Goal: Find contact information: Find contact information

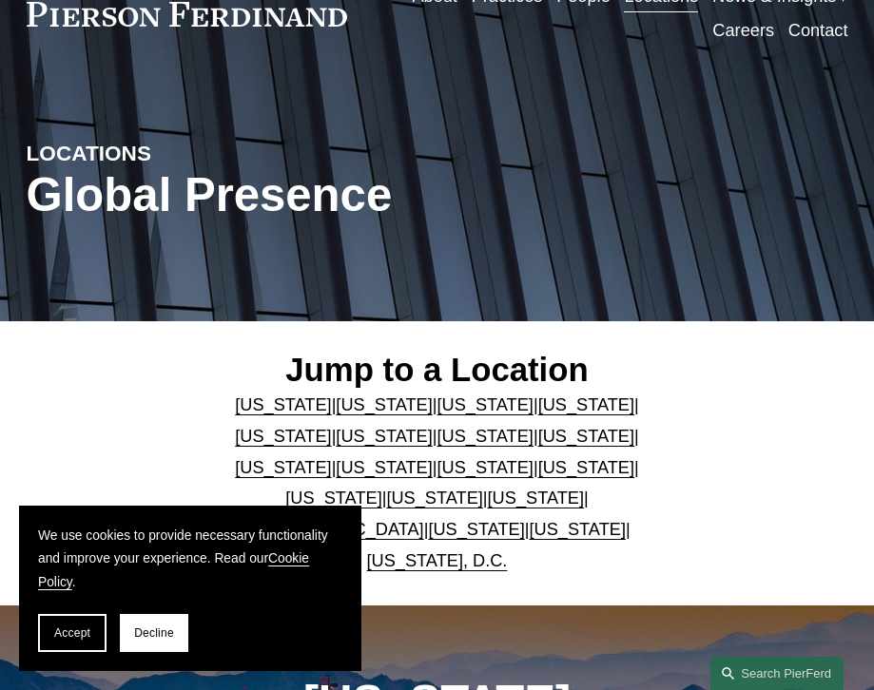
scroll to position [106, 0]
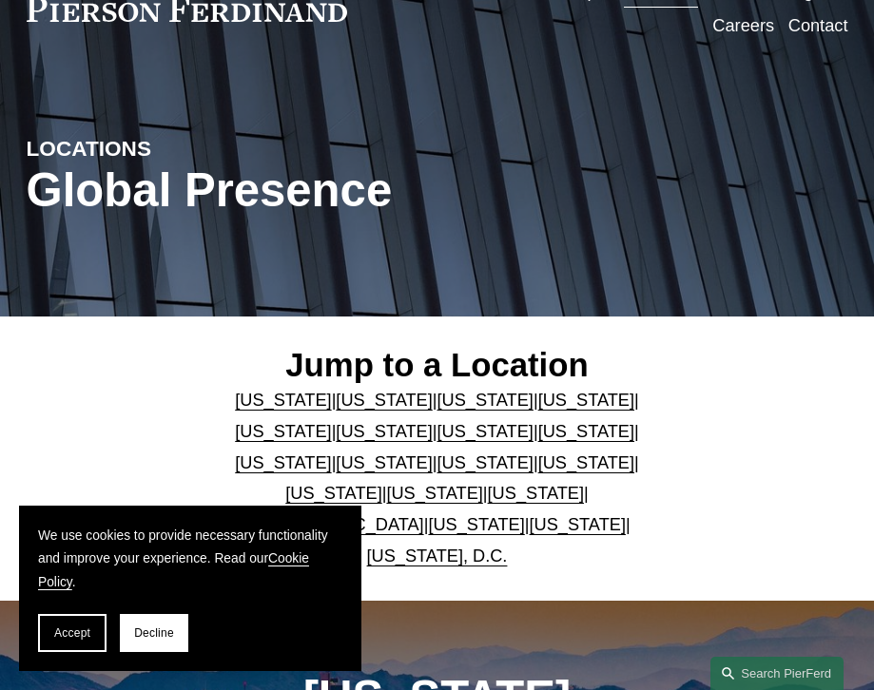
click at [331, 422] on link "[US_STATE]" at bounding box center [283, 431] width 96 height 19
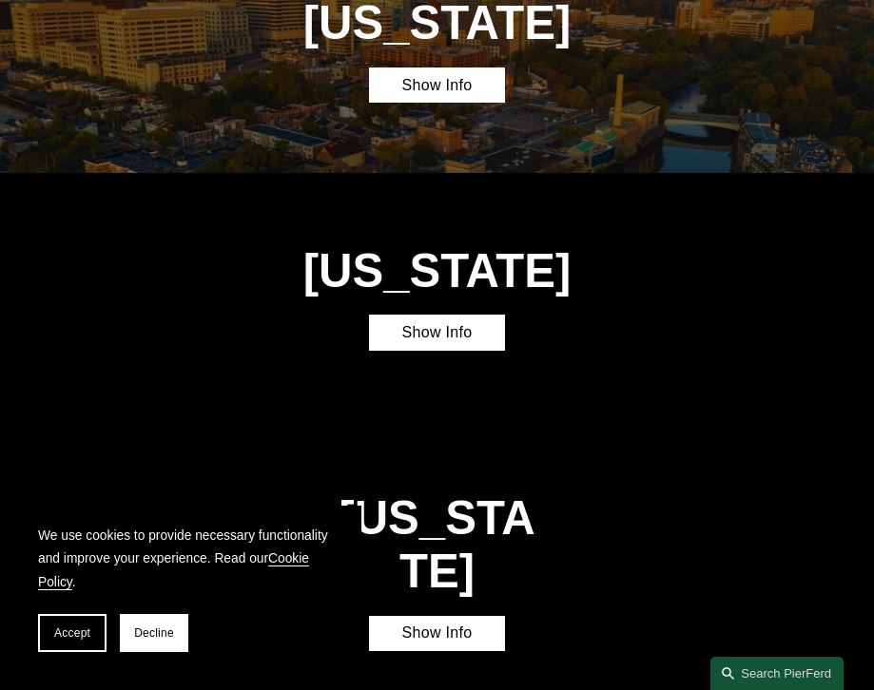
scroll to position [1669, 0]
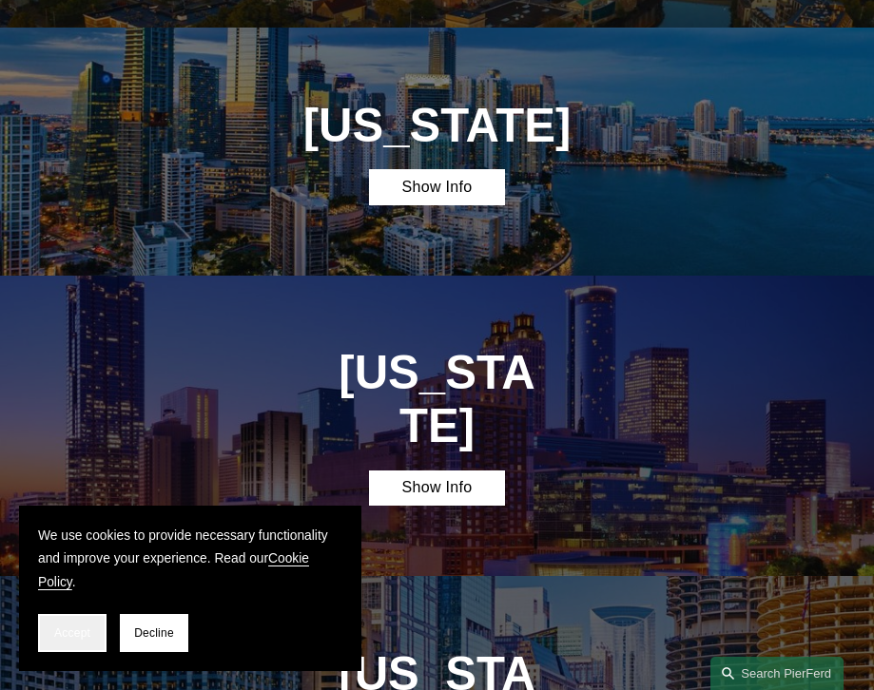
click at [82, 616] on button "Accept" at bounding box center [72, 633] width 68 height 38
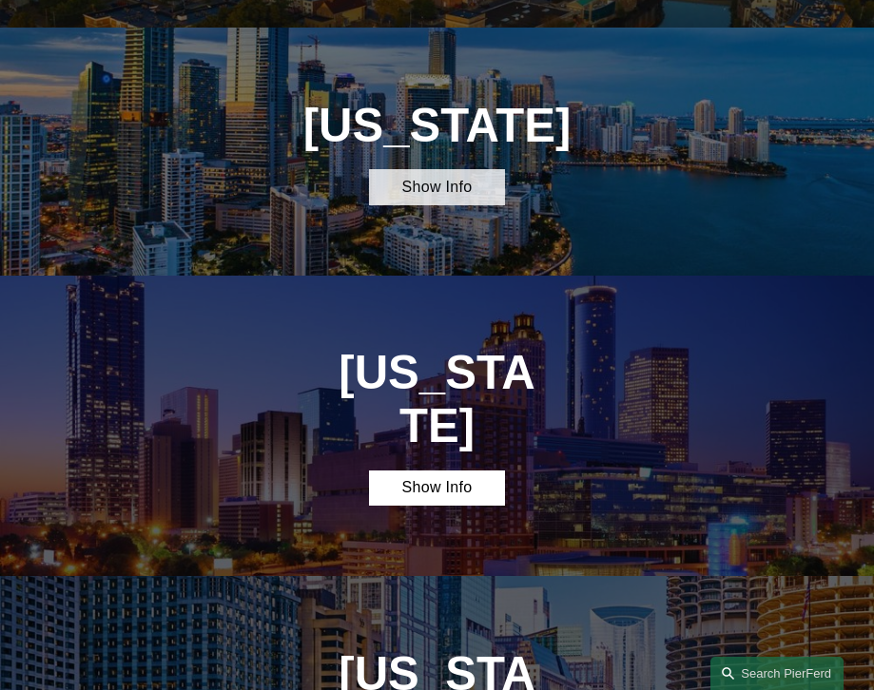
click at [436, 169] on link "Show Info" at bounding box center [437, 186] width 137 height 35
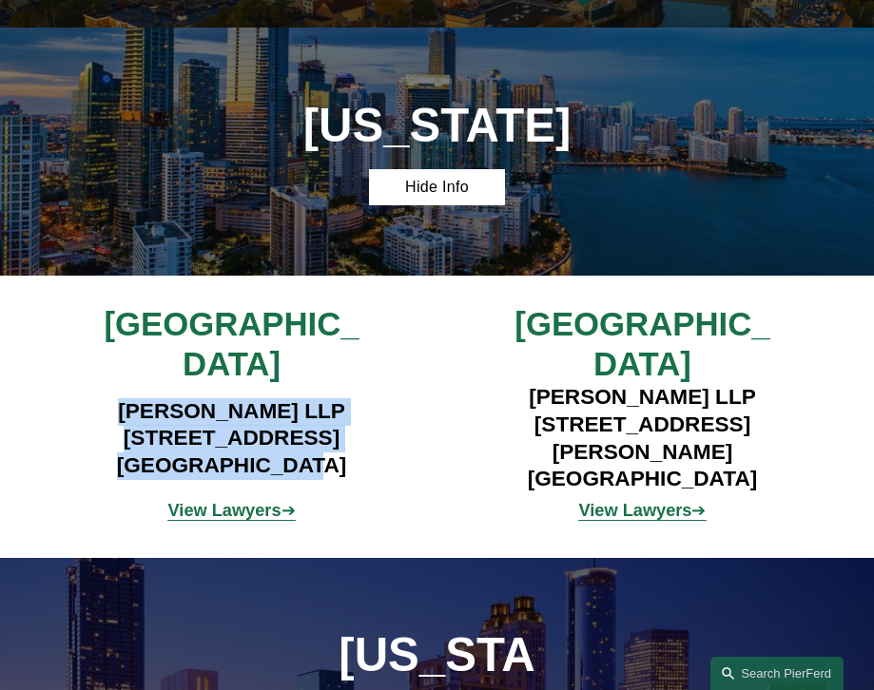
drag, startPoint x: 402, startPoint y: 405, endPoint x: 40, endPoint y: 337, distance: 368.7
click at [40, 337] on div "[GEOGRAPHIC_DATA] [PERSON_NAME] LLP [STREET_ADDRESS] View Lawyers ➔ [GEOGRAPHIC…" at bounding box center [437, 416] width 874 height 224
copy h4 "[PERSON_NAME] LLP [STREET_ADDRESS]"
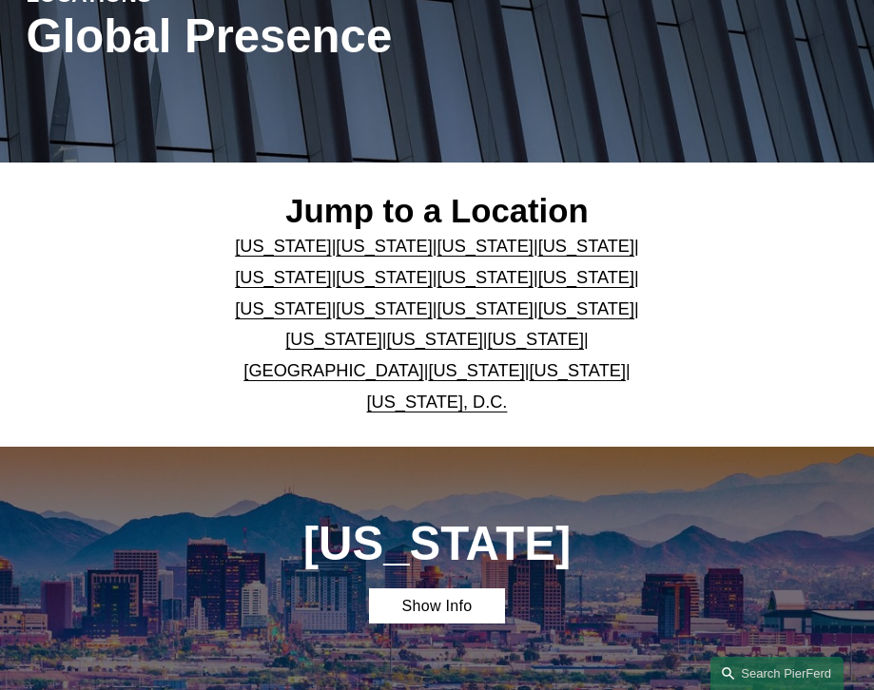
scroll to position [0, 0]
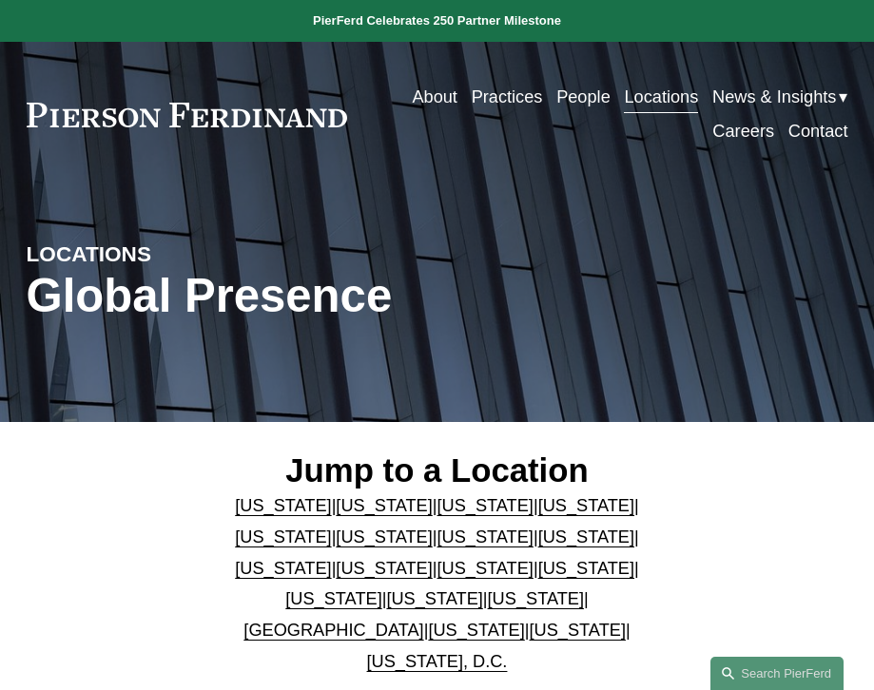
click at [583, 88] on link "People" at bounding box center [583, 97] width 54 height 34
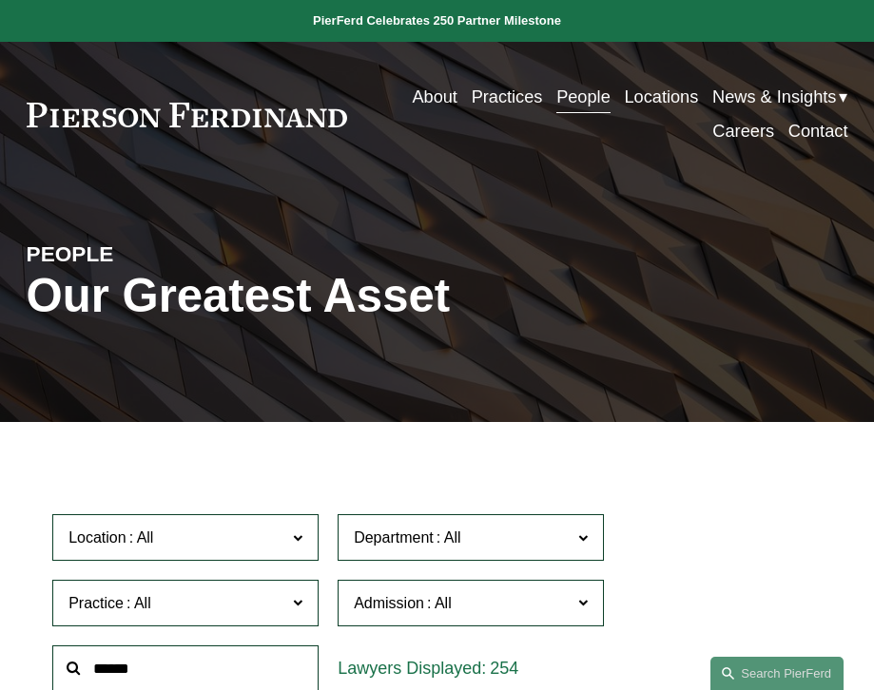
scroll to position [78, 0]
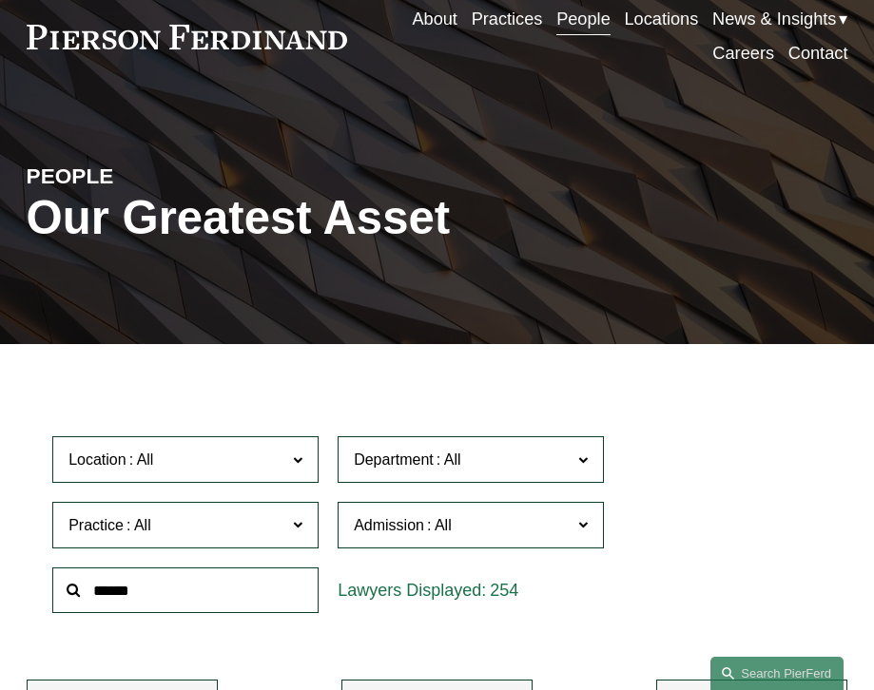
click at [253, 467] on span "Location" at bounding box center [177, 460] width 218 height 26
click at [0, 0] on link "[GEOGRAPHIC_DATA]" at bounding box center [0, 0] width 0 height 0
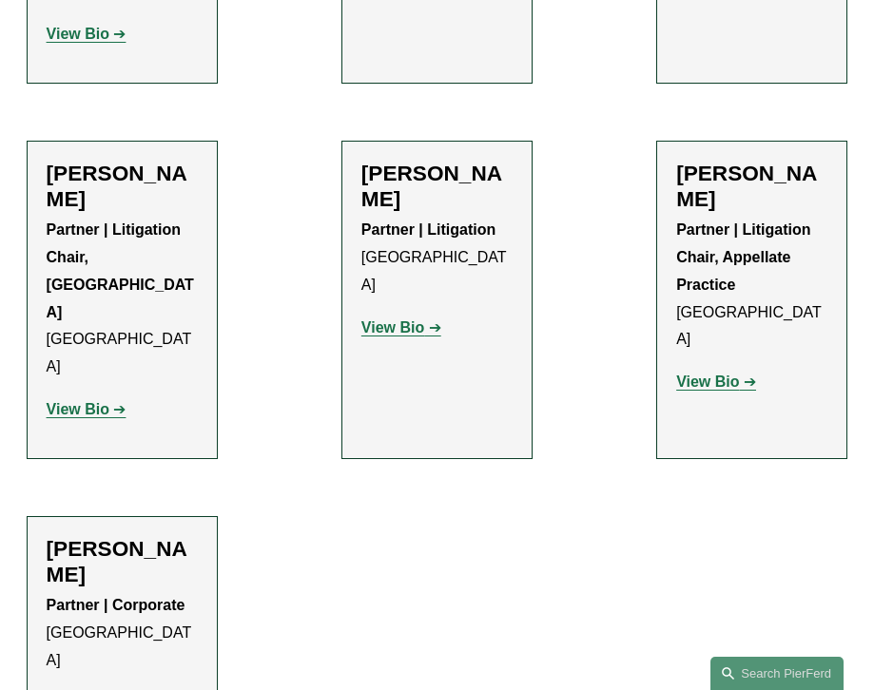
scroll to position [2063, 0]
